Goal: Use online tool/utility: Use online tool/utility

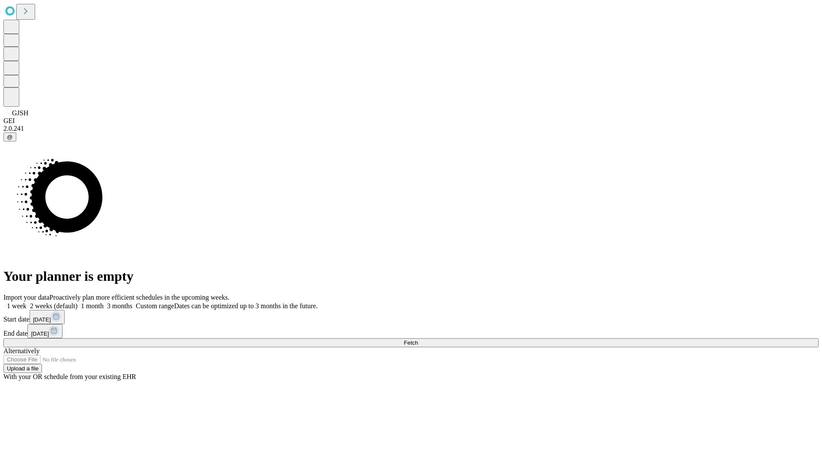
click at [418, 339] on span "Fetch" at bounding box center [411, 342] width 14 height 6
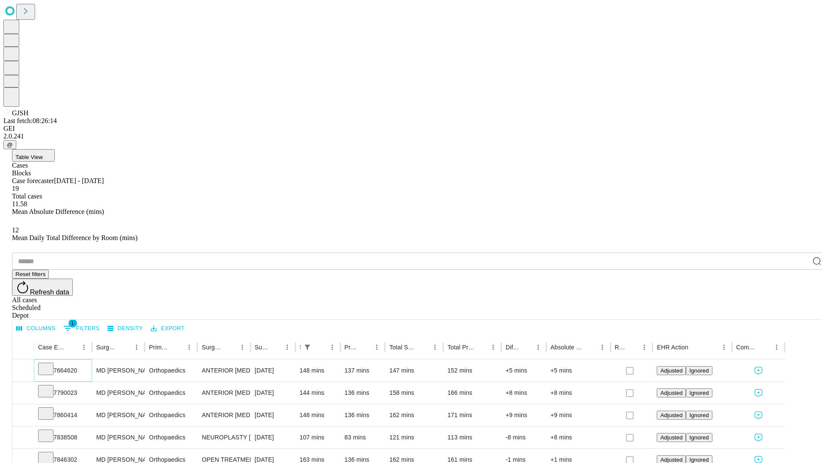
click at [50, 364] on icon at bounding box center [46, 368] width 9 height 9
